Goal: Task Accomplishment & Management: Complete application form

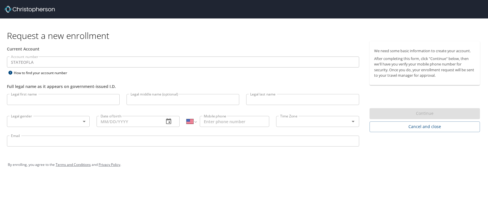
select select "US"
click at [52, 102] on input "Legal first name" at bounding box center [63, 99] width 113 height 11
type input "Sandy"
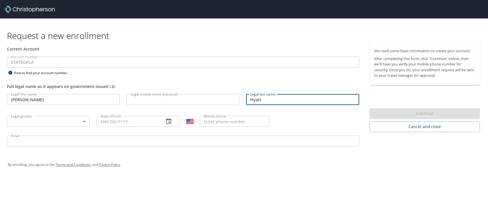
type input "Hyatt"
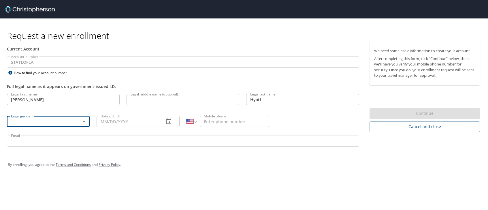
click at [43, 116] on body "Request a new enrollment Current Account Account number STATEOFLA Account numbe…" at bounding box center [244, 105] width 488 height 210
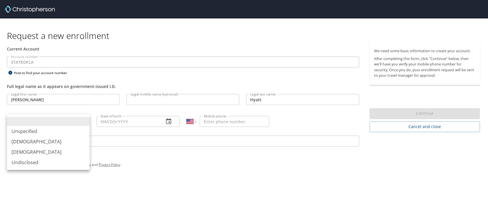
click at [33, 154] on li "Female" at bounding box center [48, 152] width 83 height 10
type input "Female"
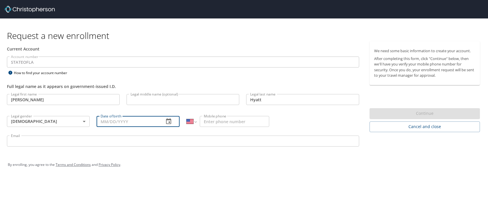
click at [106, 124] on input "Date of birth" at bounding box center [127, 121] width 62 height 11
type input "02/02/1989"
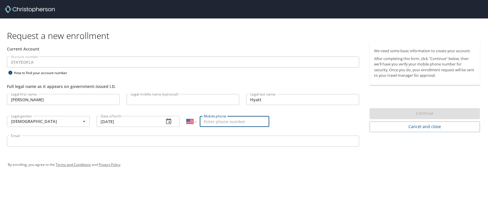
click at [240, 119] on input "Mobile phone" at bounding box center [234, 121] width 69 height 11
type input "(225) 202-7077"
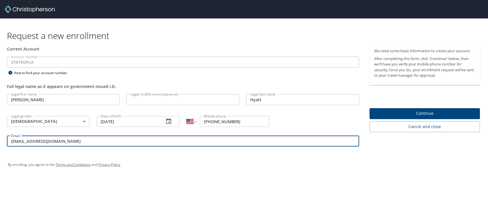
type input "shyatt@lsuhsc.edu"
click at [431, 112] on span "Continue" at bounding box center [424, 113] width 101 height 7
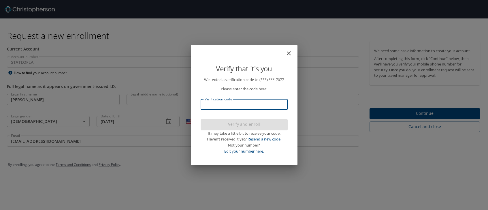
click at [270, 101] on input "Verification code" at bounding box center [243, 104] width 87 height 11
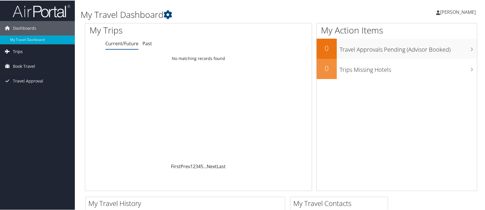
click at [57, 51] on link "Trips" at bounding box center [37, 51] width 75 height 14
click at [48, 94] on link "Book Travel" at bounding box center [37, 91] width 75 height 14
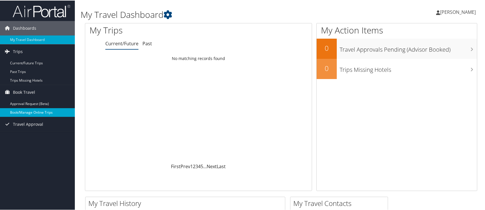
click at [53, 111] on link "Book/Manage Online Trips" at bounding box center [37, 111] width 75 height 9
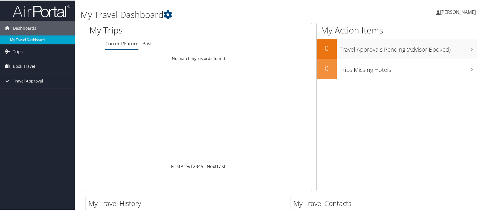
click at [131, 44] on link "Current/Future" at bounding box center [121, 43] width 33 height 6
